Goal: Task Accomplishment & Management: Complete application form

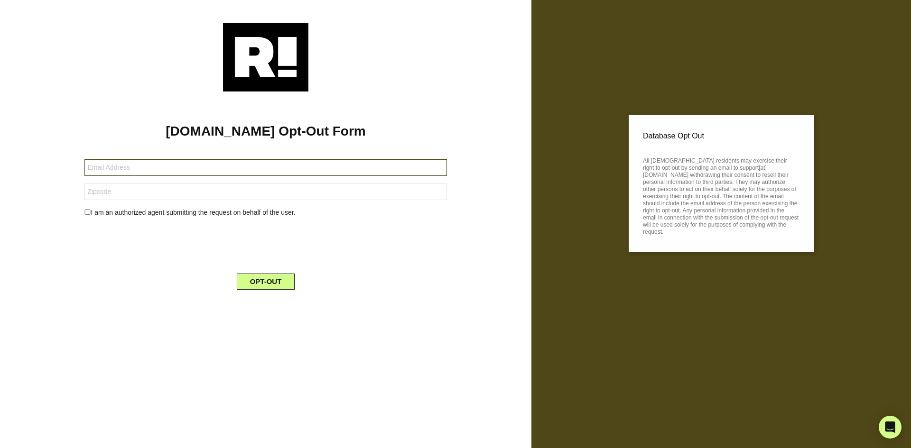
click at [262, 168] on input "text" at bounding box center [265, 167] width 362 height 17
paste input "[EMAIL_ADDRESS][DOMAIN_NAME]"
type input "[EMAIL_ADDRESS][DOMAIN_NAME]"
click at [227, 194] on input "text" at bounding box center [265, 192] width 362 height 17
drag, startPoint x: 228, startPoint y: 183, endPoint x: 191, endPoint y: 197, distance: 40.1
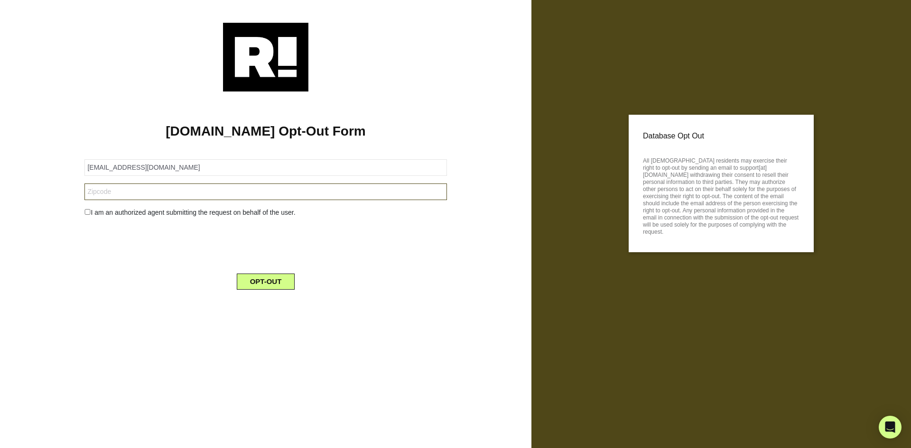
click at [191, 197] on input "text" at bounding box center [265, 192] width 362 height 17
paste input "19145"
type input "19145"
click at [92, 212] on div "I am an authorized agent submitting the request on behalf of the user." at bounding box center [265, 213] width 376 height 10
click at [89, 212] on input "checkbox" at bounding box center [87, 212] width 6 height 6
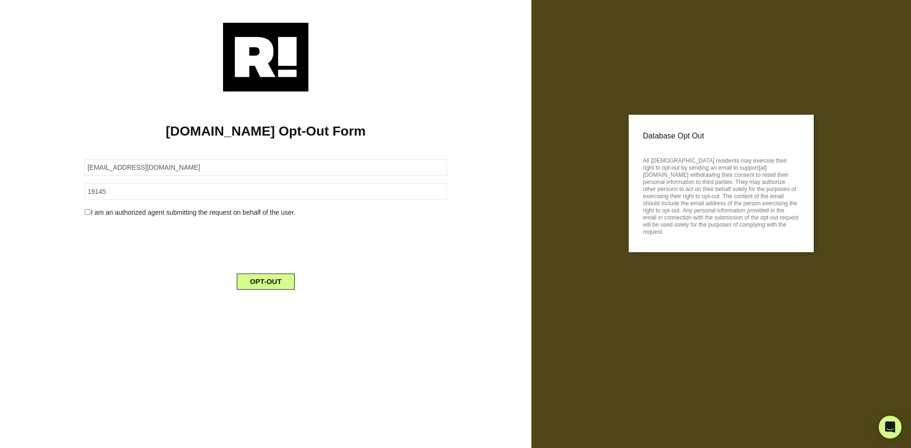
checkbox input "true"
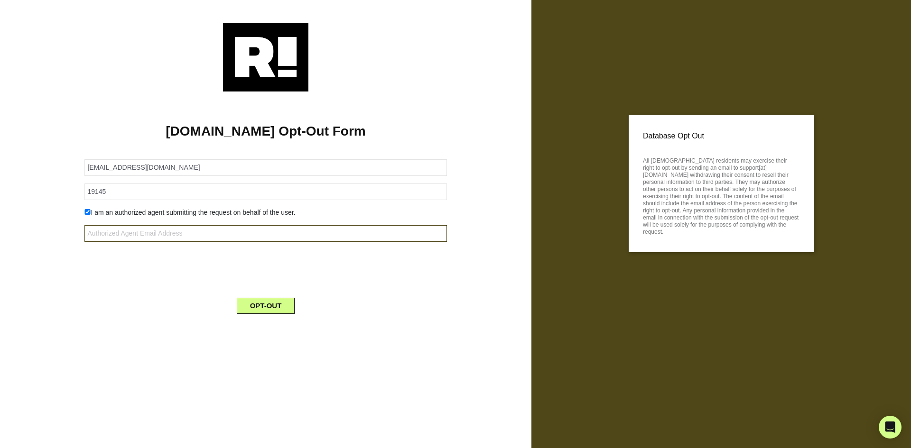
click at [175, 232] on input "text" at bounding box center [265, 233] width 362 height 17
click at [185, 231] on input "text" at bounding box center [265, 233] width 362 height 17
paste input "[EMAIL_ADDRESS][DOMAIN_NAME]"
type input "[EMAIL_ADDRESS][DOMAIN_NAME]"
click at [146, 256] on div at bounding box center [265, 267] width 376 height 37
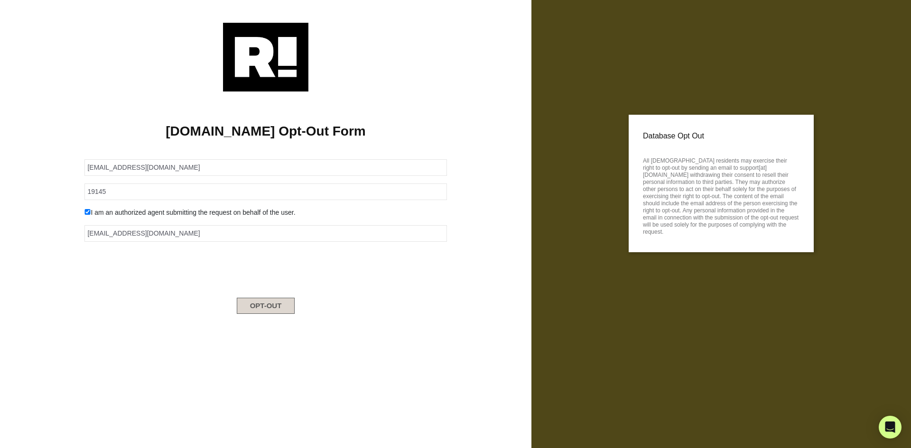
click at [257, 305] on button "OPT-OUT" at bounding box center [266, 306] width 58 height 16
